Goal: Check status: Check status

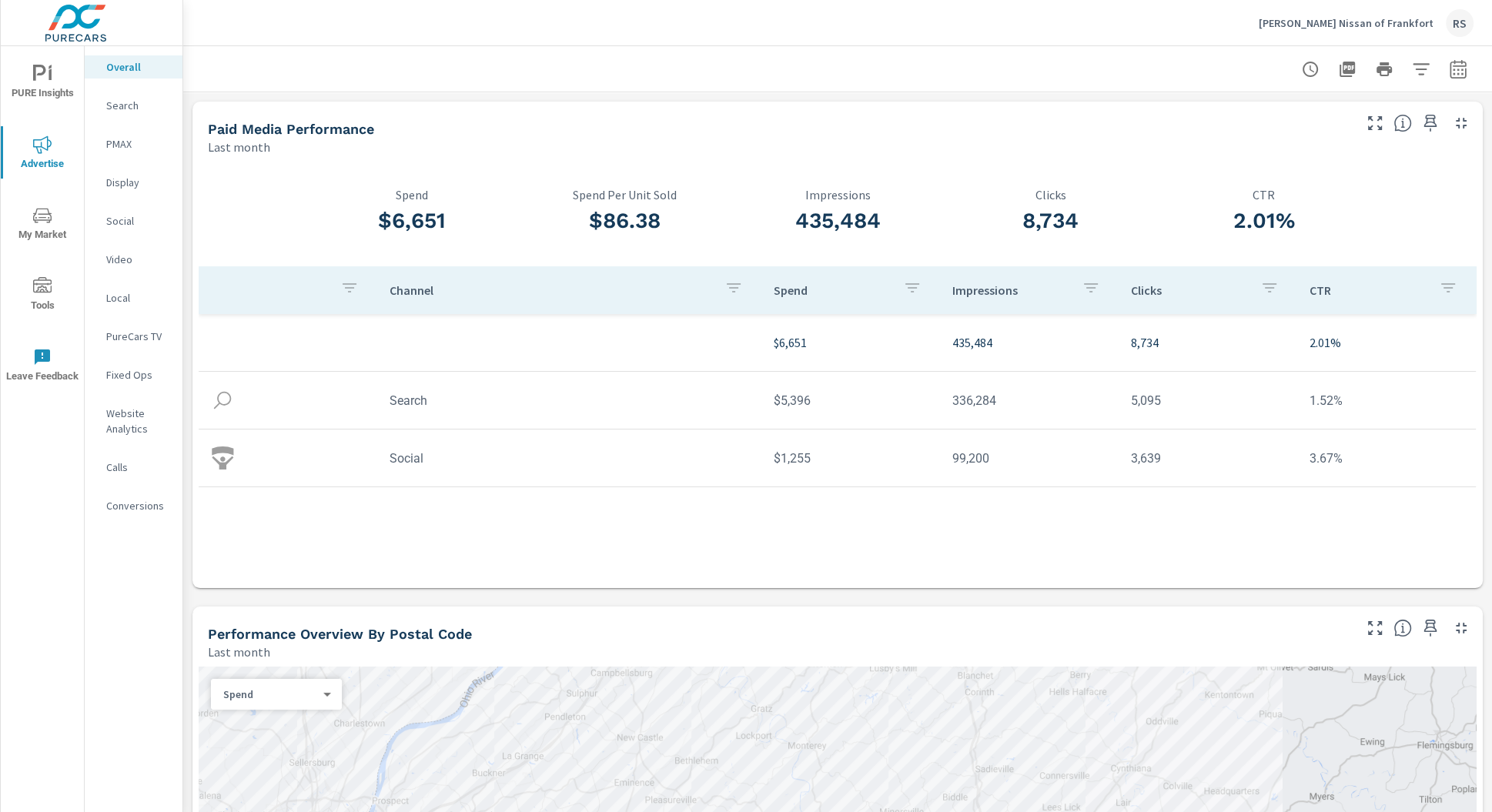
click at [1449, 71] on icon "button" at bounding box center [1458, 69] width 19 height 19
select select "Last month"
click at [1326, 176] on p "+ Add comparison" at bounding box center [1338, 173] width 197 height 19
select select "Previous period"
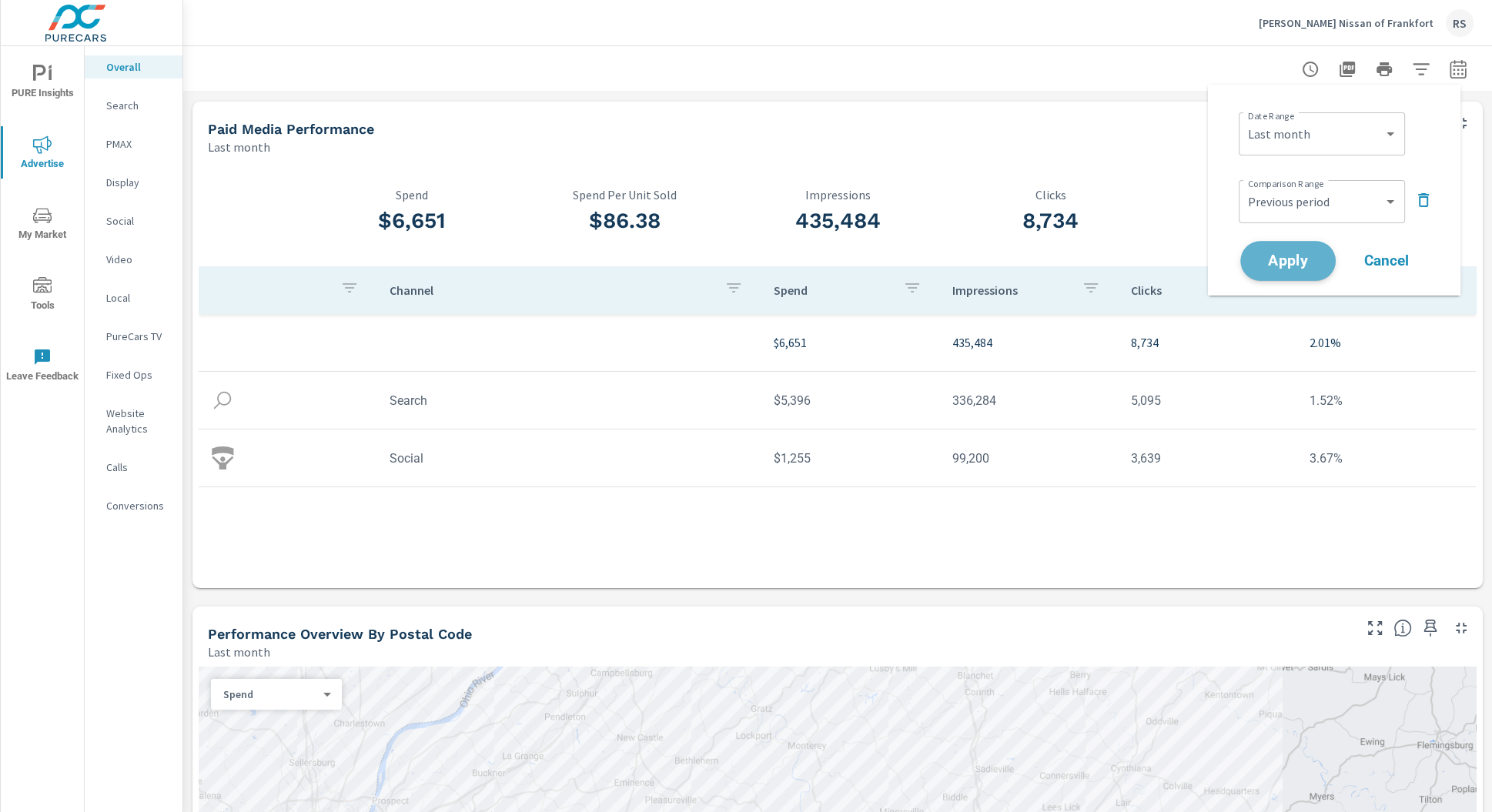
click at [1310, 258] on span "Apply" at bounding box center [1287, 261] width 63 height 14
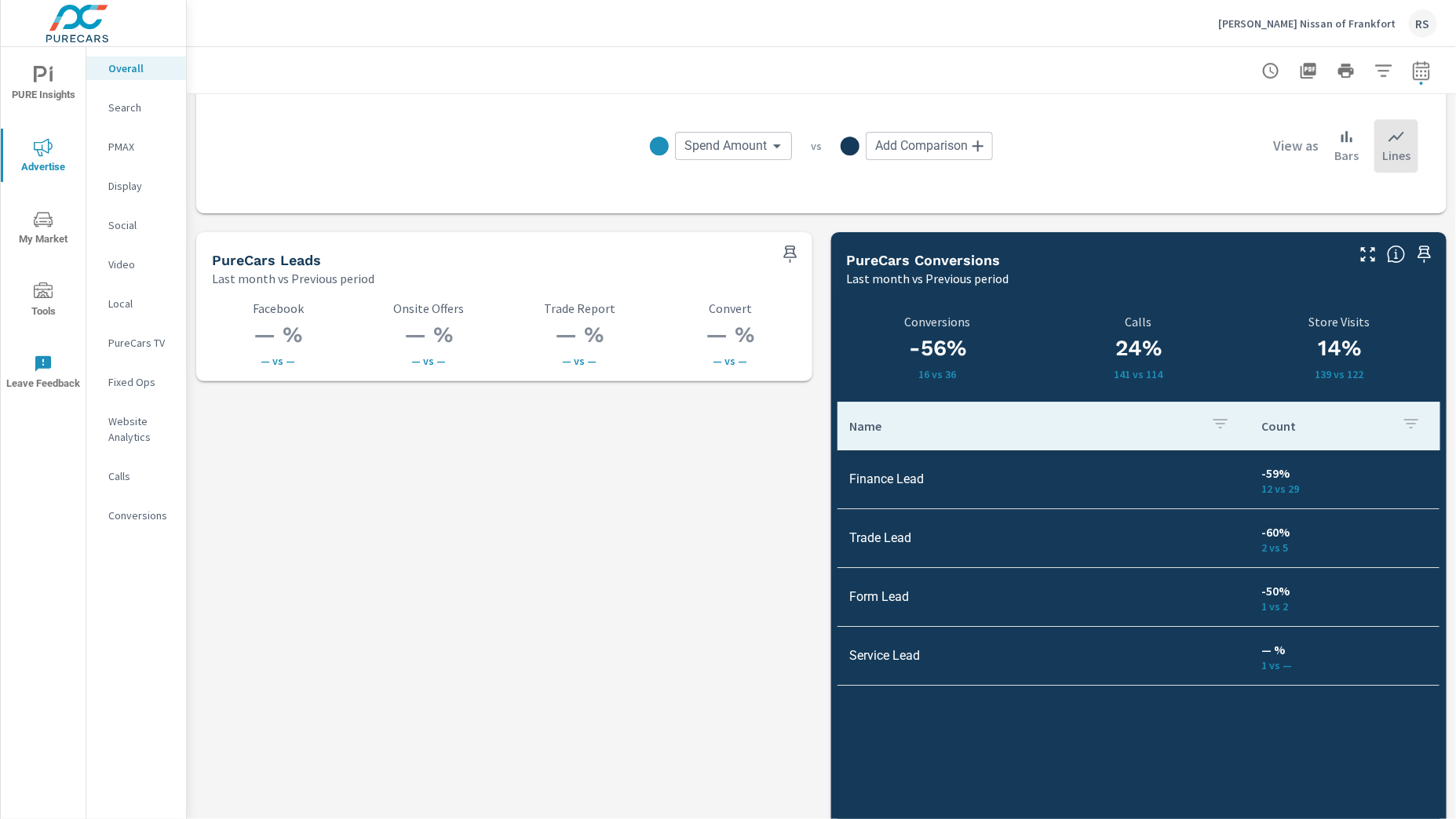
scroll to position [2064, 0]
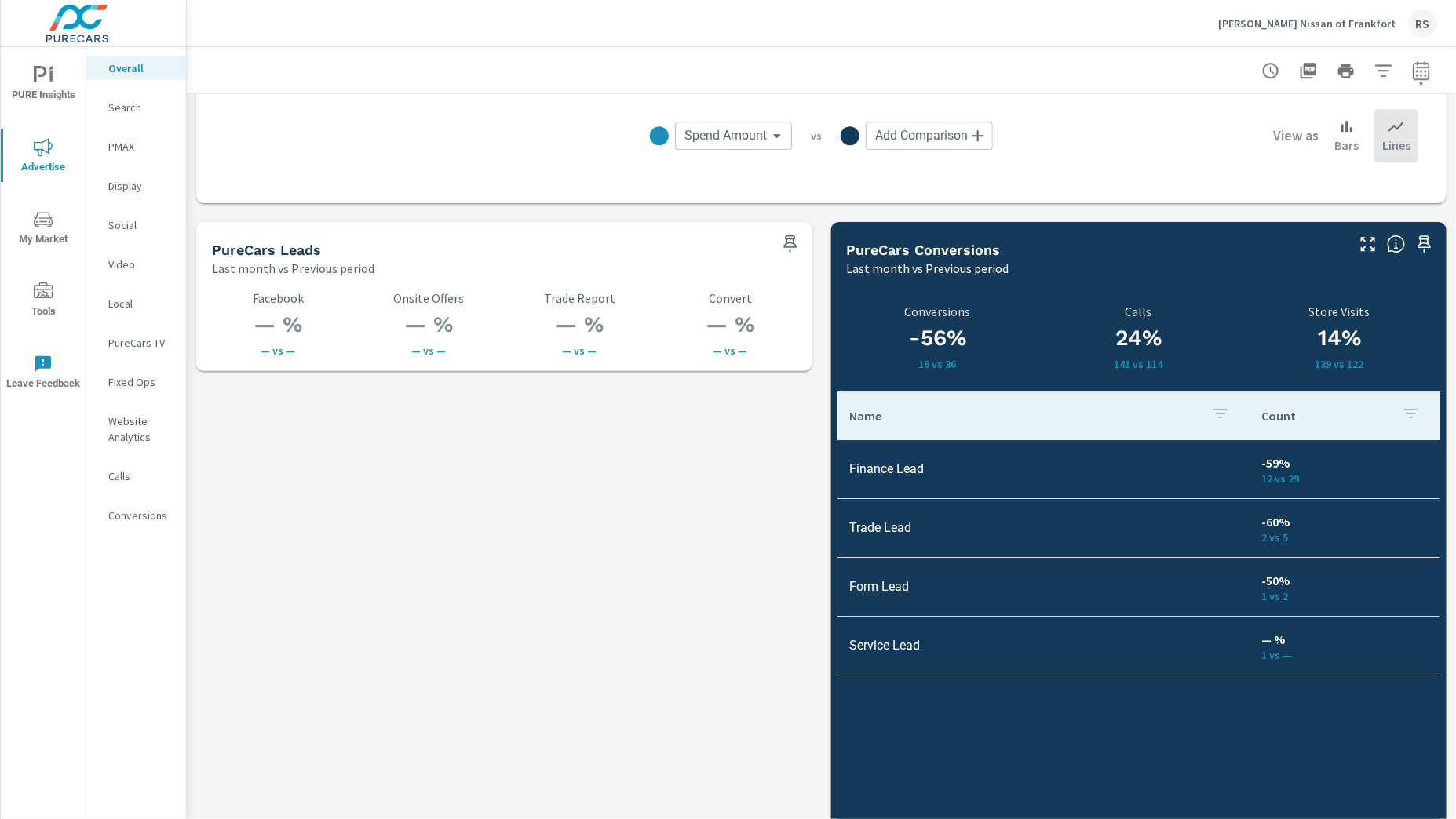
click at [1368, 25] on p "[PERSON_NAME] Nissan of Frankfort" at bounding box center [1307, 23] width 178 height 14
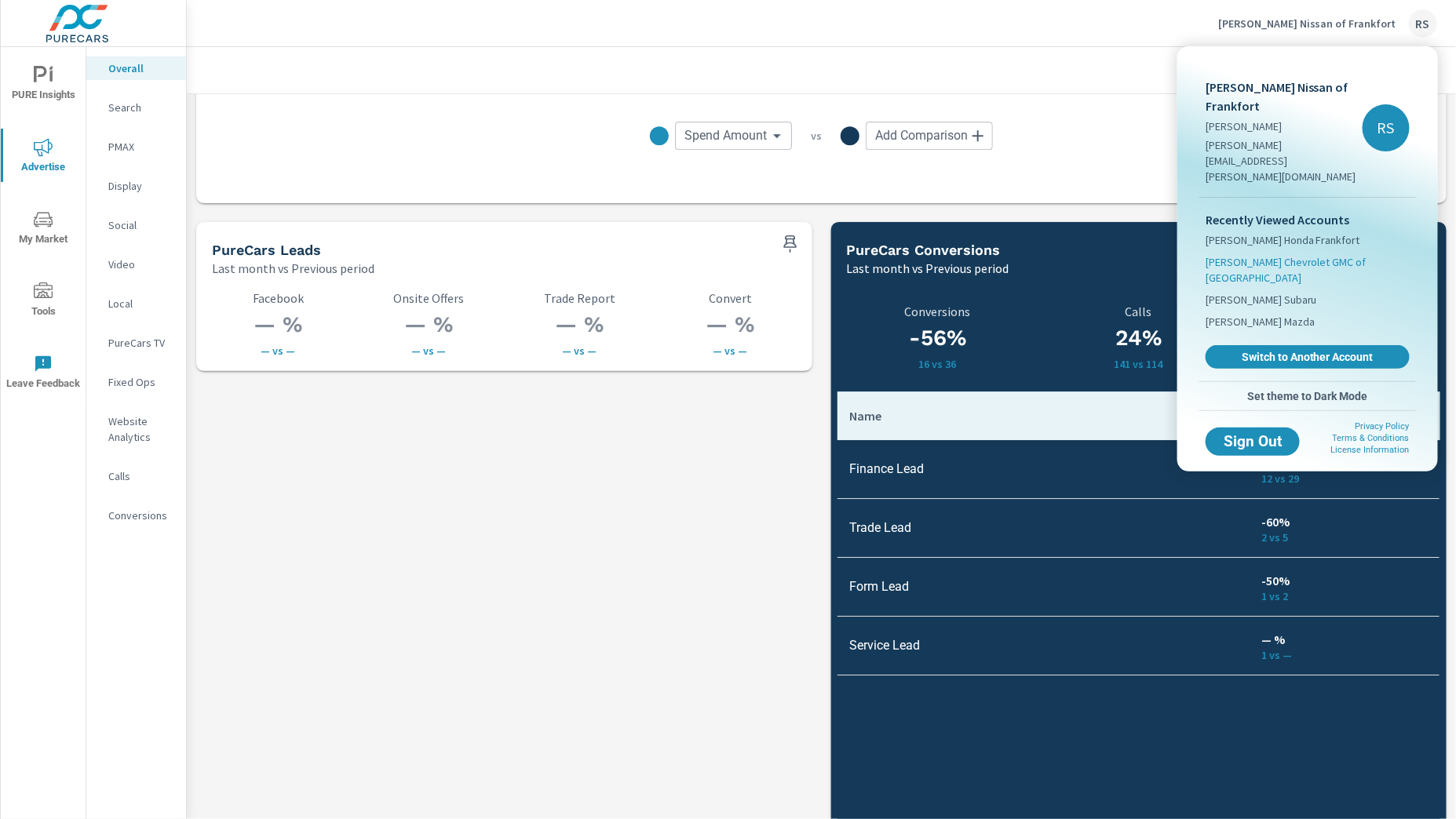
click at [1282, 254] on span "[PERSON_NAME] Chevrolet GMC of [GEOGRAPHIC_DATA]" at bounding box center [1307, 270] width 204 height 31
